Goal: Task Accomplishment & Management: Use online tool/utility

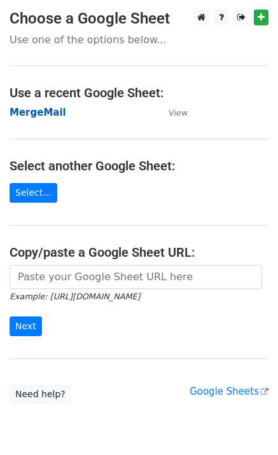
click at [54, 118] on strong "MergeMail" at bounding box center [38, 112] width 57 height 11
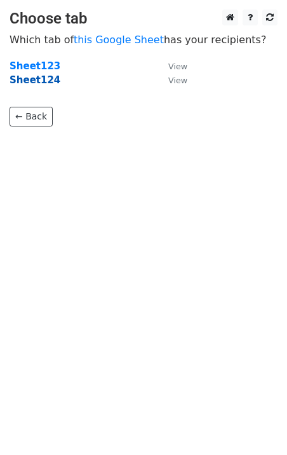
click at [48, 78] on strong "Sheet124" at bounding box center [35, 79] width 51 height 11
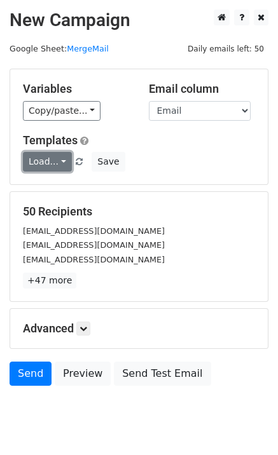
click at [51, 169] on link "Load..." at bounding box center [47, 162] width 49 height 20
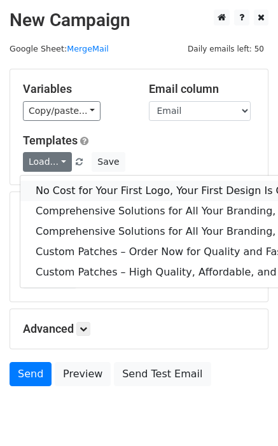
click at [65, 191] on link "No Cost for Your First Logo, Your First Design Is On Us!" at bounding box center [259, 191] width 479 height 20
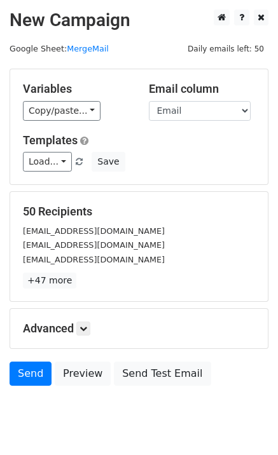
click at [47, 173] on div "Variables Copy/paste... {{Email}} Email column Email Templates Load... No Cost …" at bounding box center [139, 126] width 258 height 115
click at [50, 166] on link "Load..." at bounding box center [47, 162] width 49 height 20
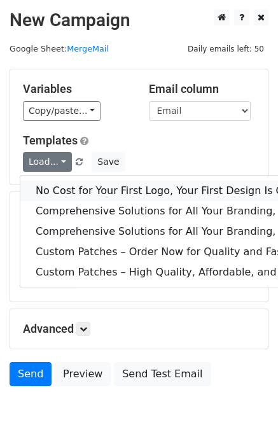
click at [62, 182] on link "No Cost for Your First Logo, Your First Design Is On Us!" at bounding box center [259, 191] width 479 height 20
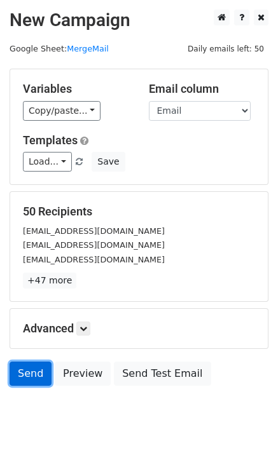
click at [16, 364] on link "Send" at bounding box center [31, 374] width 42 height 24
click at [38, 376] on link "Send" at bounding box center [31, 374] width 42 height 24
